Goal: Information Seeking & Learning: Learn about a topic

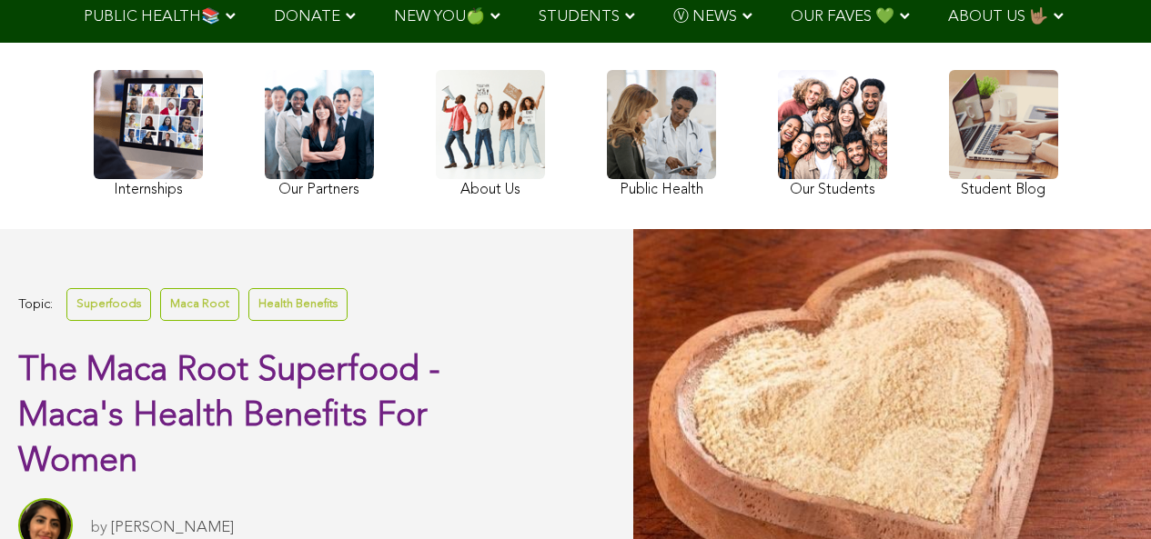
scroll to position [314, 0]
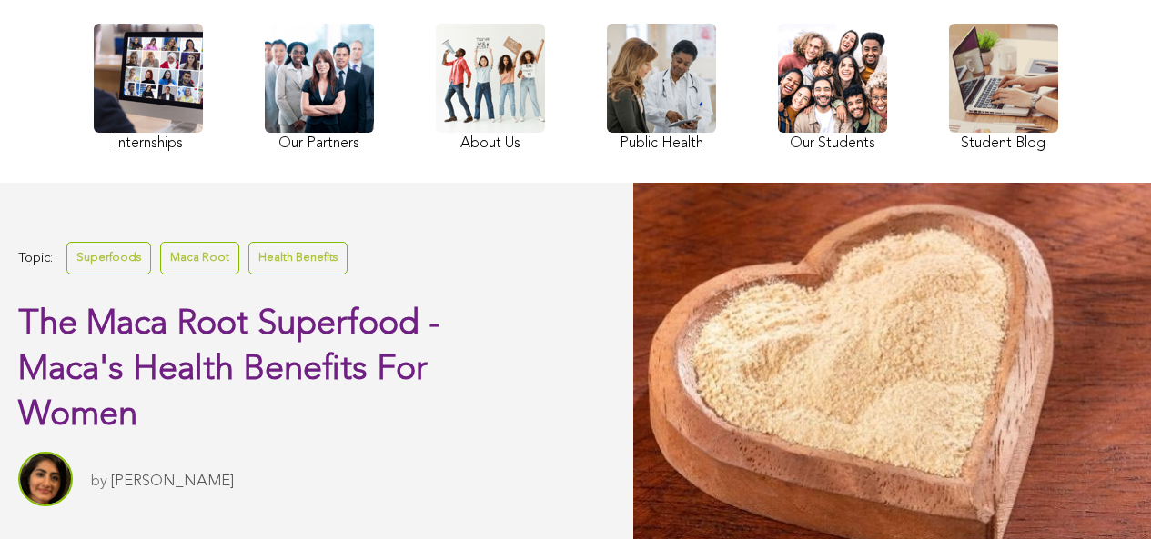
click at [778, 140] on link at bounding box center [832, 90] width 109 height 133
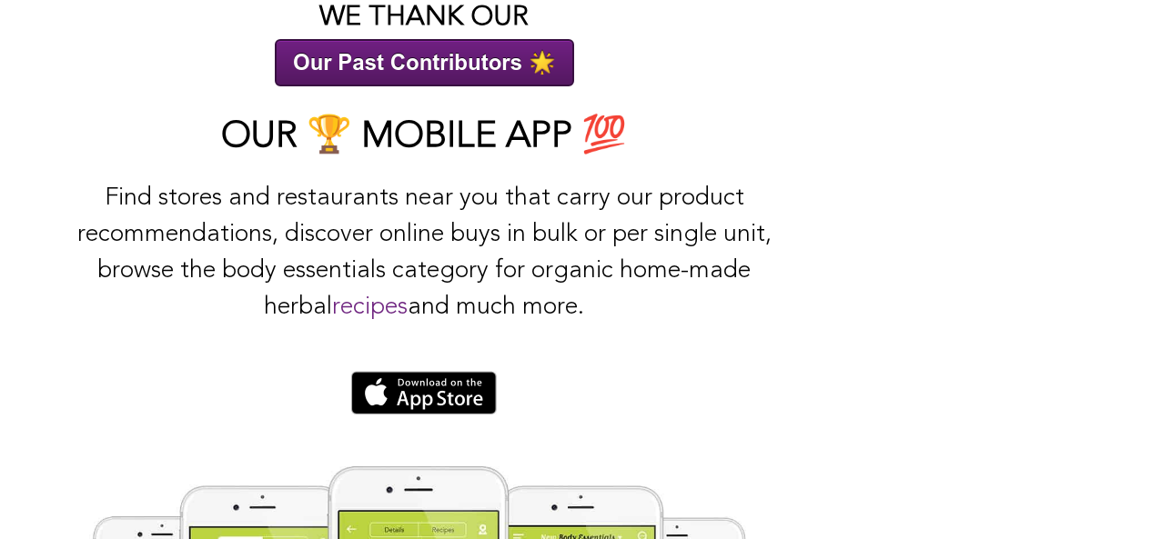
scroll to position [3462, 0]
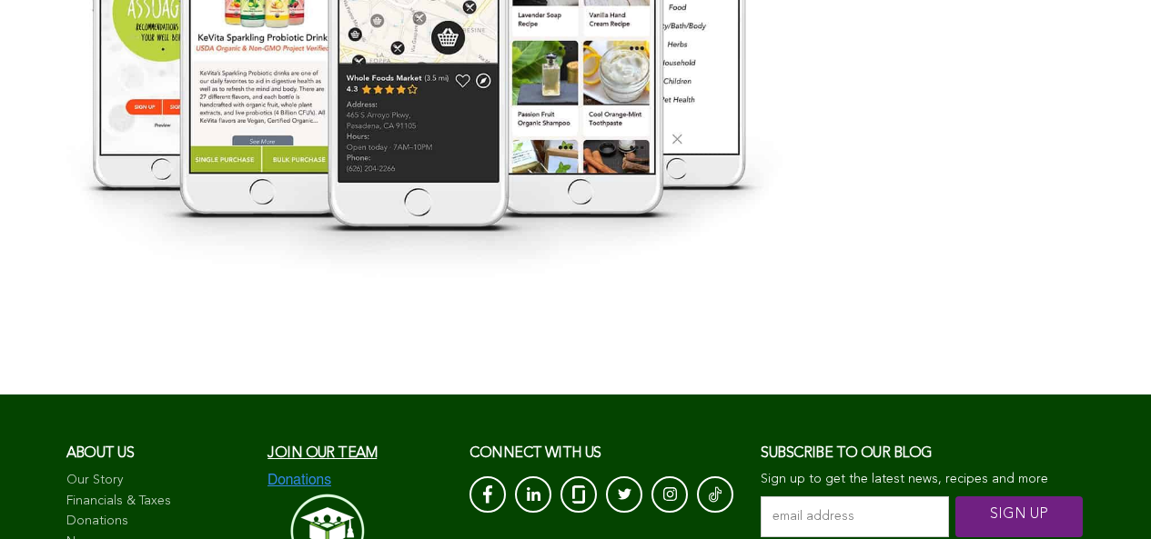
click at [95, 472] on link "Our Story" at bounding box center [158, 481] width 184 height 18
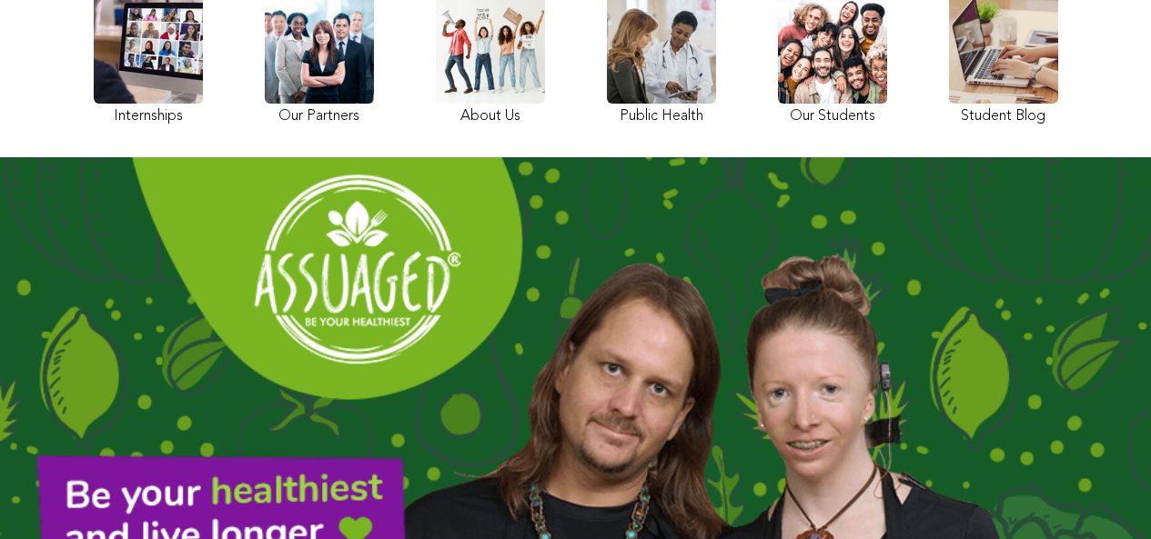
scroll to position [417, 0]
